Goal: Task Accomplishment & Management: Use online tool/utility

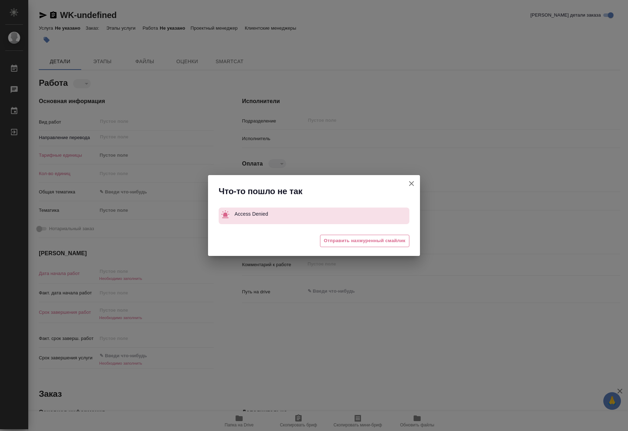
type textarea "x"
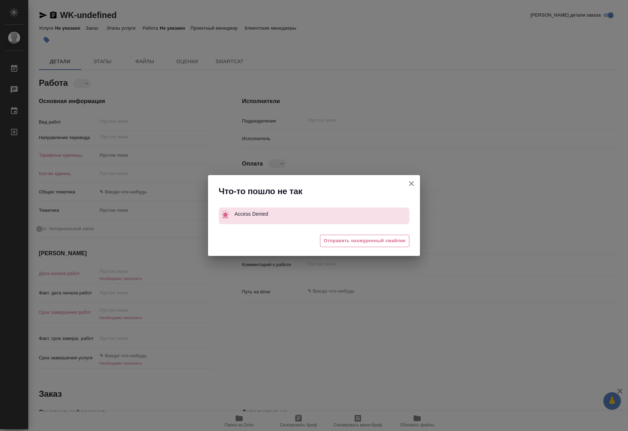
click at [411, 184] on icon "button" at bounding box center [411, 183] width 5 height 5
type textarea "x"
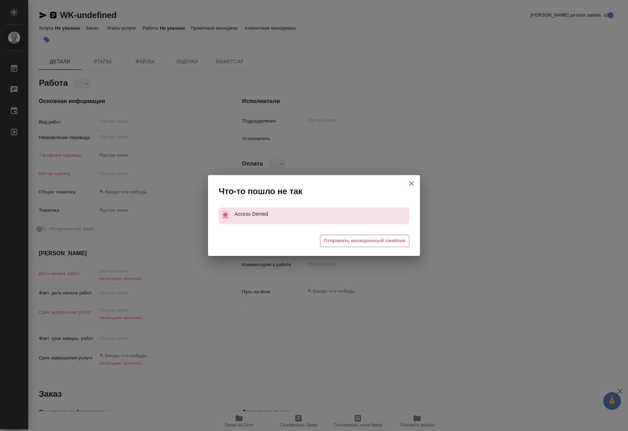
type textarea "x"
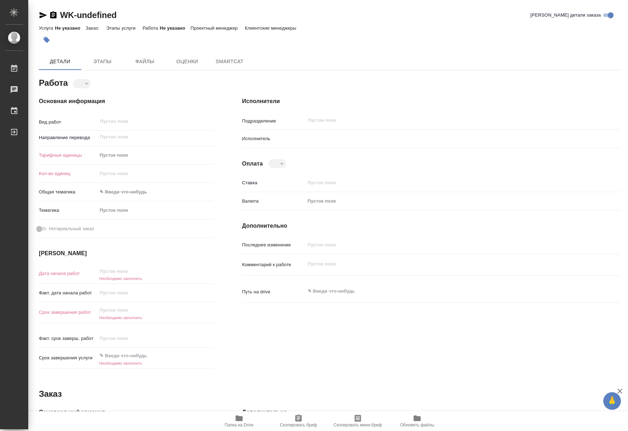
type textarea "x"
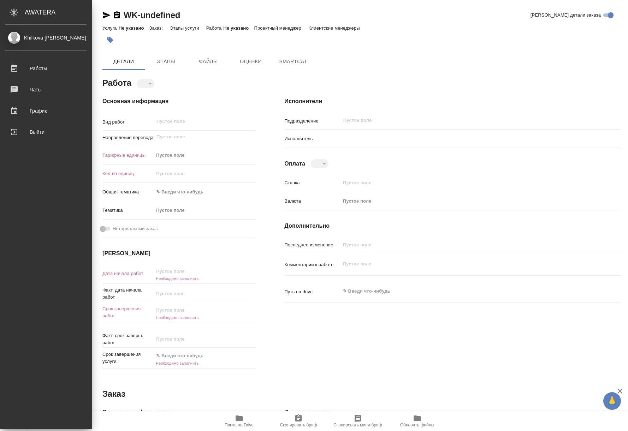
click at [15, 12] on icon at bounding box center [14, 12] width 8 height 8
click at [38, 138] on link "Выйти" at bounding box center [46, 132] width 88 height 18
type textarea "x"
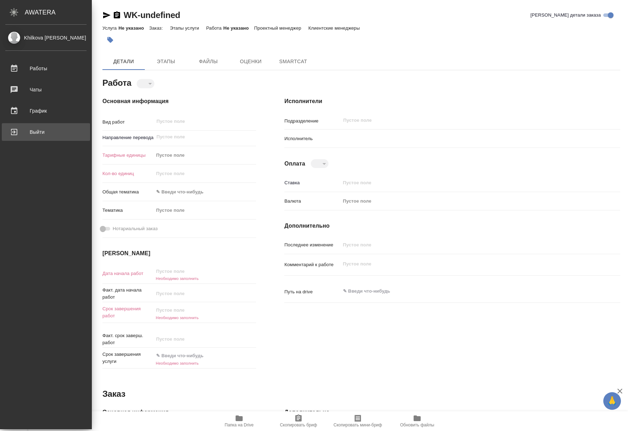
type textarea "x"
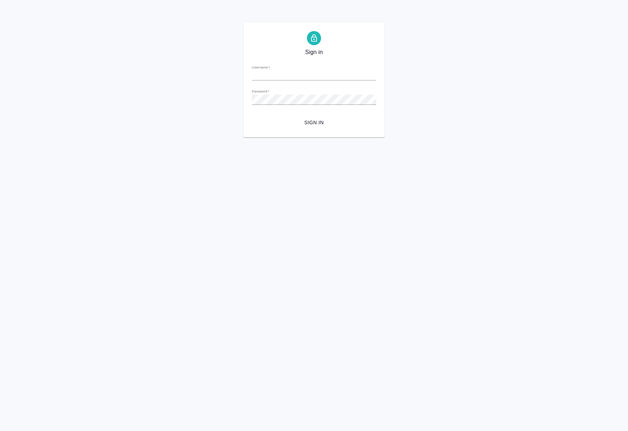
type input "l.khilkova@awatera.com"
drag, startPoint x: 0, startPoint y: 0, endPoint x: 331, endPoint y: 122, distance: 353.0
click at [331, 122] on span "Sign in" at bounding box center [313, 122] width 113 height 9
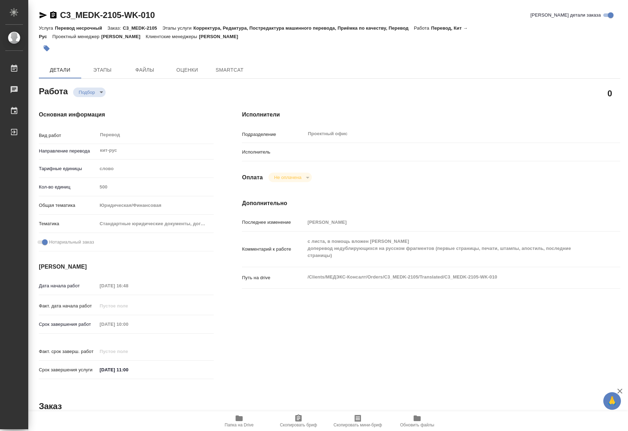
type textarea "x"
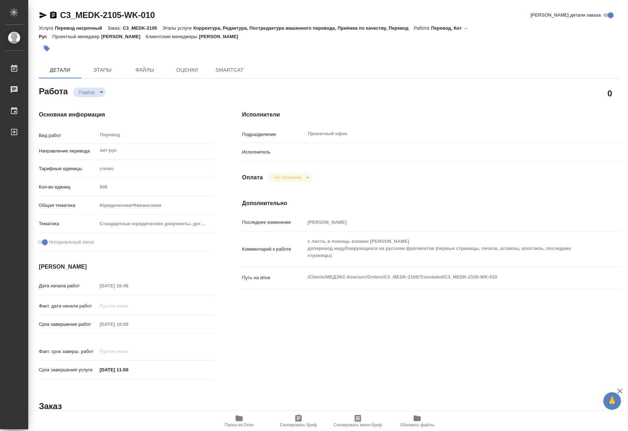
type textarea "x"
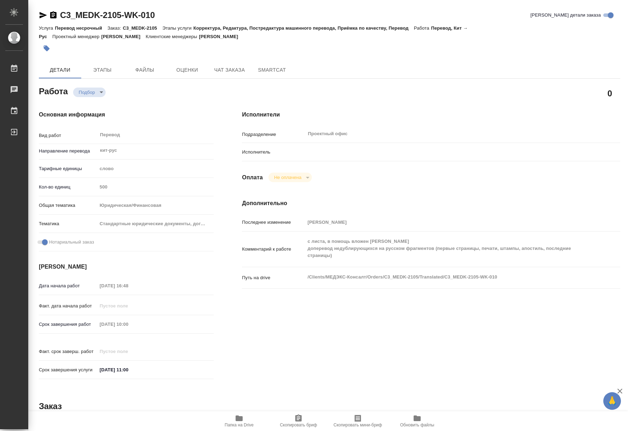
type textarea "x"
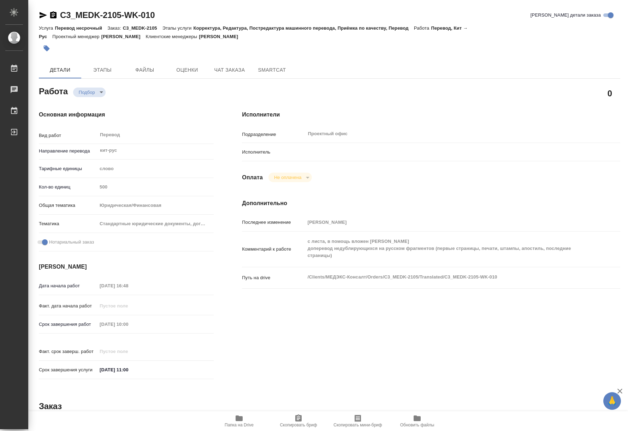
type textarea "x"
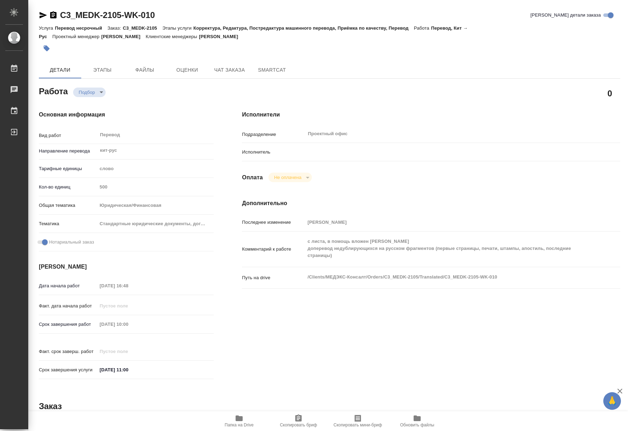
type textarea "x"
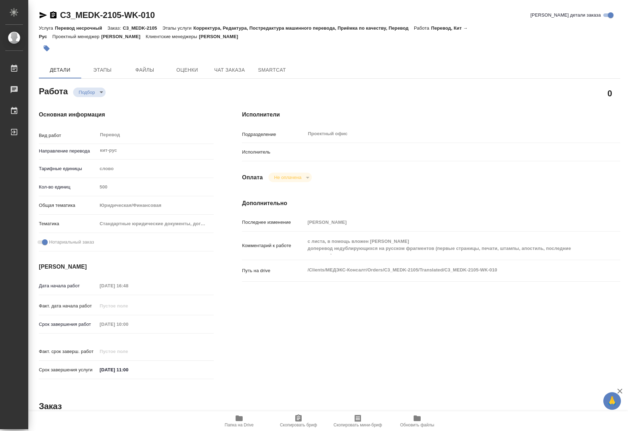
type textarea "x"
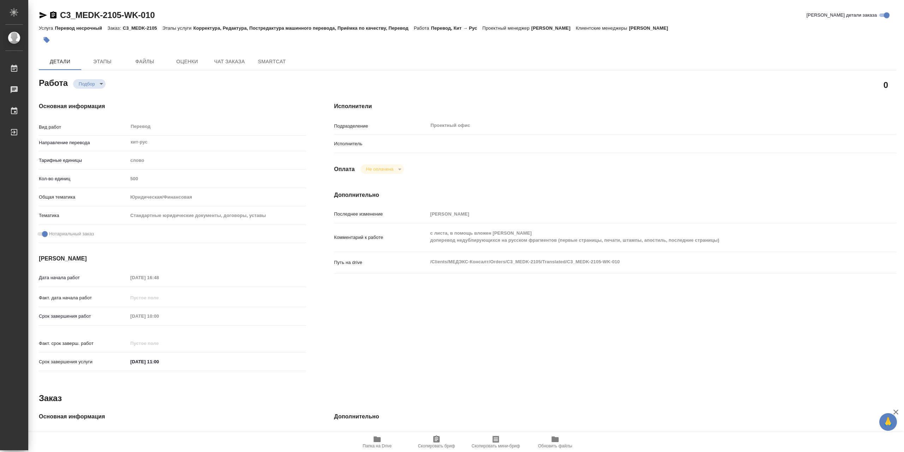
type textarea "x"
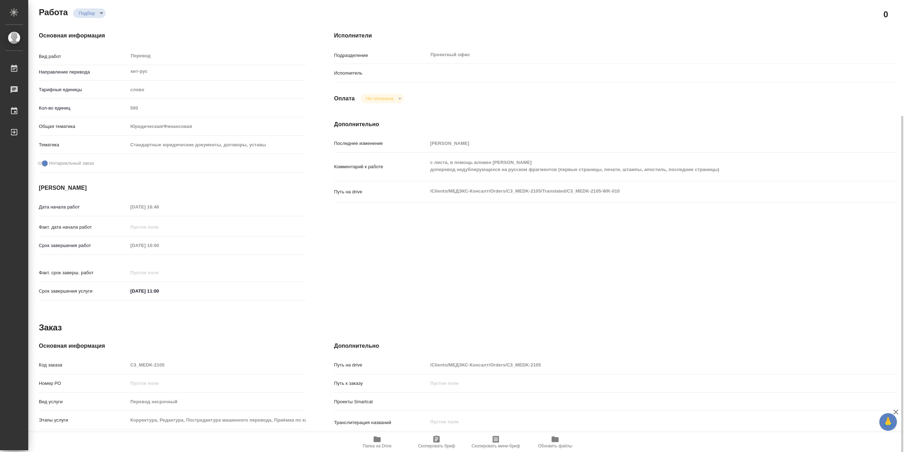
scroll to position [106, 0]
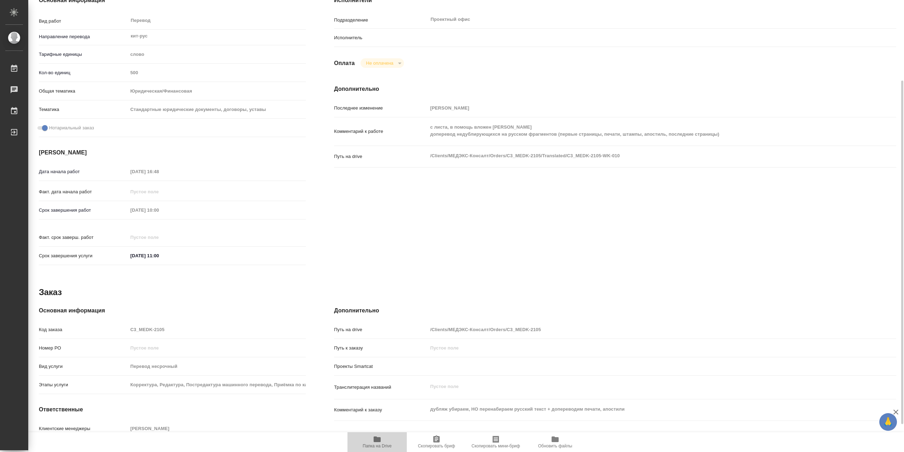
click at [374, 431] on span "Папка на Drive" at bounding box center [377, 445] width 29 height 5
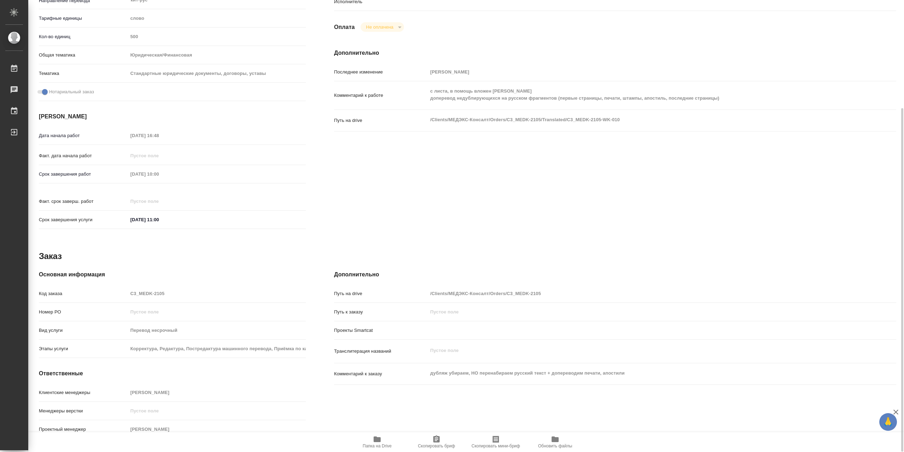
click at [377, 431] on span "Папка на Drive" at bounding box center [377, 445] width 29 height 5
